Goal: Find specific page/section: Find specific page/section

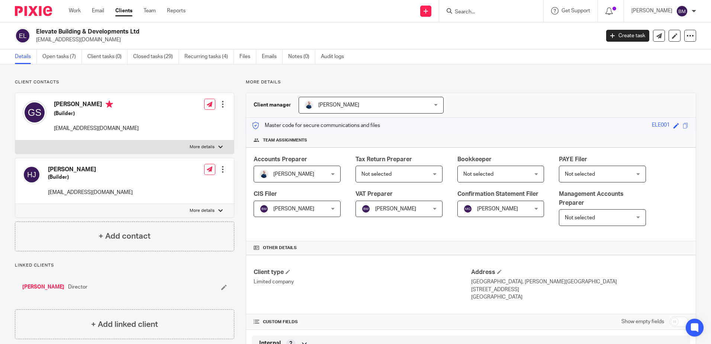
scroll to position [693, 0]
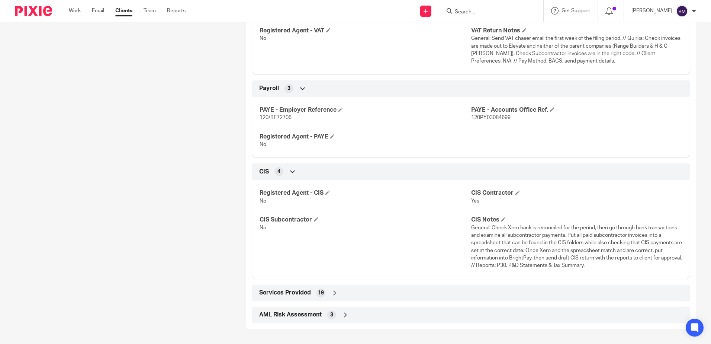
click at [484, 12] on input "Search" at bounding box center [487, 12] width 67 height 7
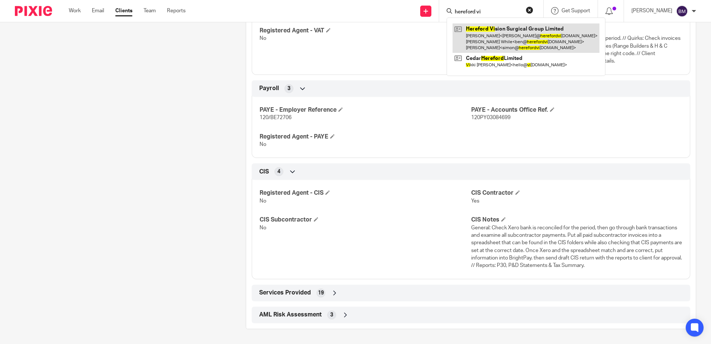
type input "hereford vi"
click at [514, 38] on link at bounding box center [526, 37] width 147 height 29
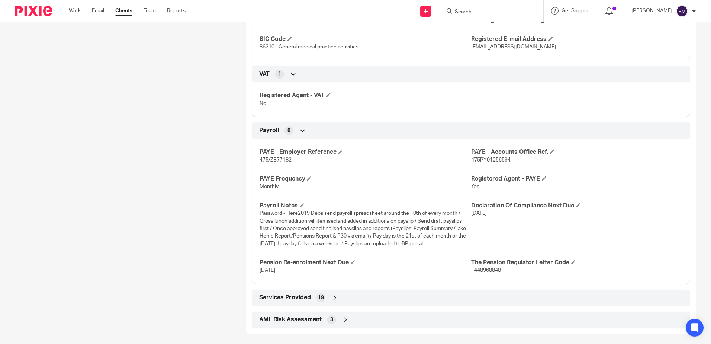
scroll to position [652, 0]
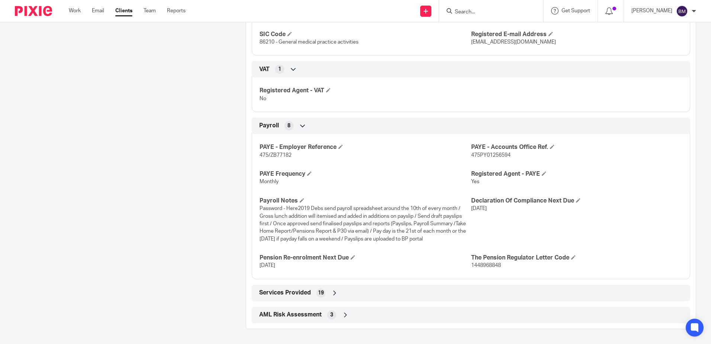
click at [476, 12] on input "Search" at bounding box center [487, 12] width 67 height 7
type input "border"
click at [504, 38] on link at bounding box center [533, 31] width 160 height 17
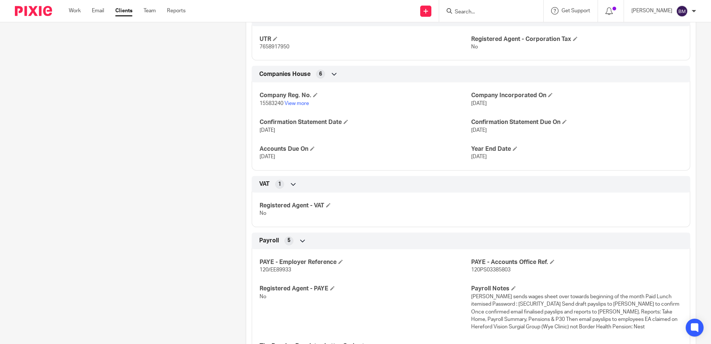
scroll to position [446, 0]
